Goal: Communication & Community: Participate in discussion

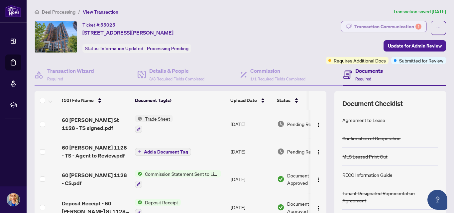
click at [405, 29] on div "Transaction Communication 1" at bounding box center [387, 26] width 67 height 11
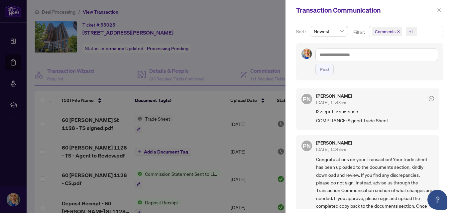
click at [422, 31] on span "Comments +1" at bounding box center [406, 31] width 74 height 11
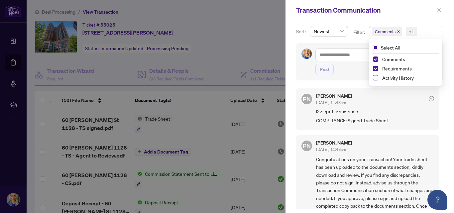
click at [375, 78] on span "Select Activity History" at bounding box center [375, 77] width 5 height 5
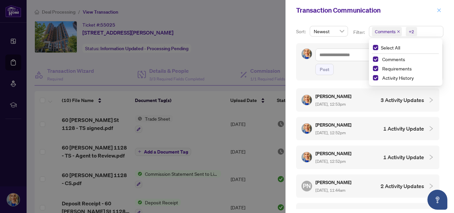
click at [439, 10] on icon "close" at bounding box center [439, 10] width 5 height 5
